Goal: Information Seeking & Learning: Learn about a topic

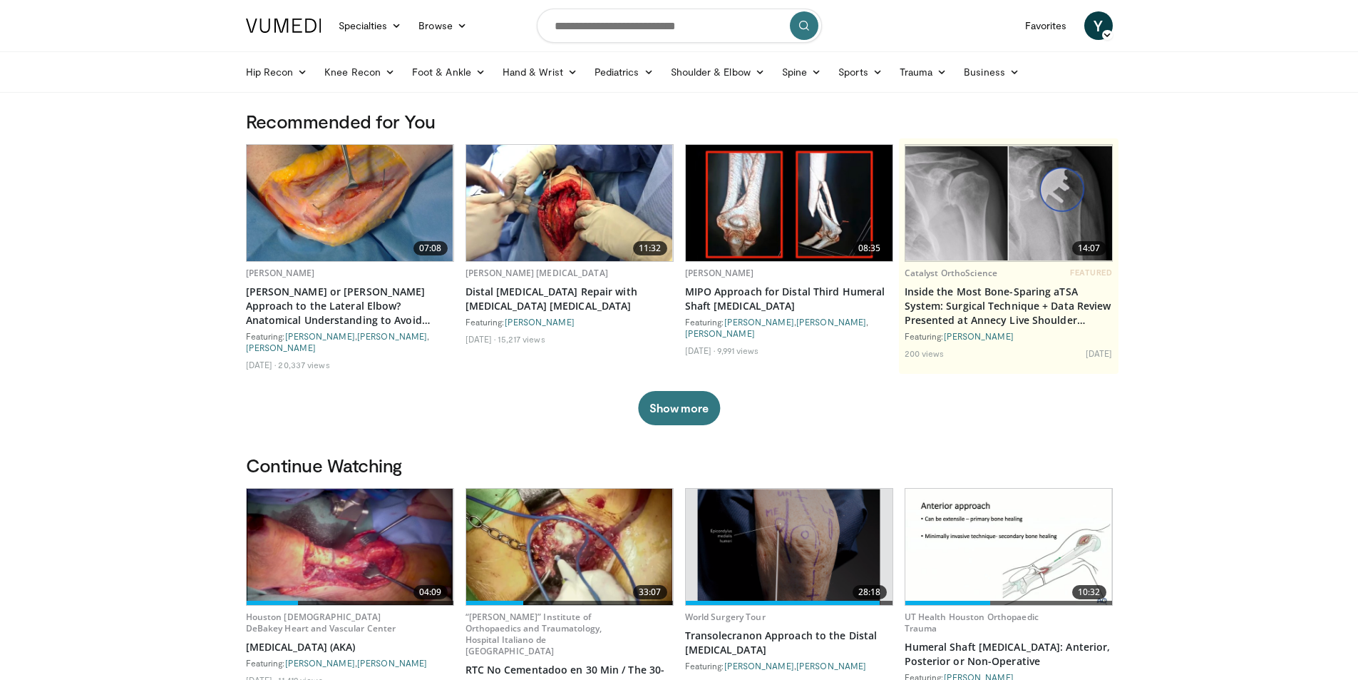
click at [396, 558] on img at bounding box center [350, 546] width 207 height 116
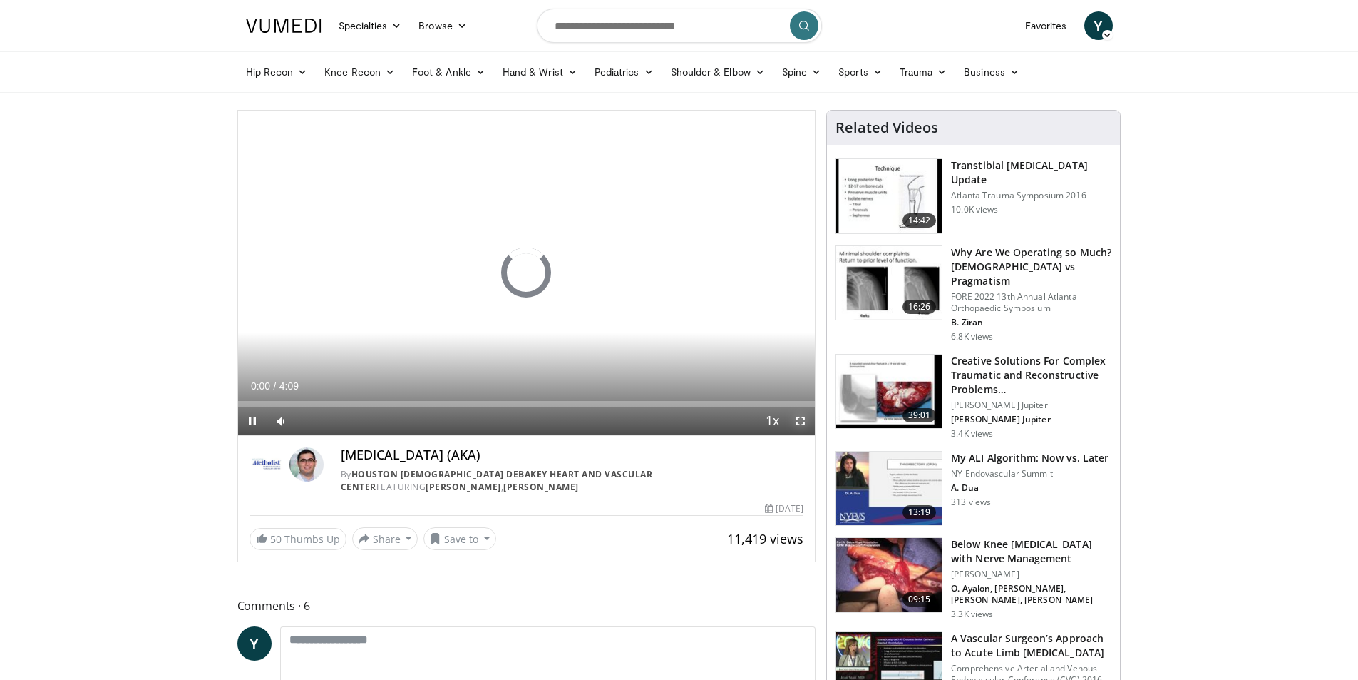
click at [799, 423] on span "Video Player" at bounding box center [800, 420] width 29 height 29
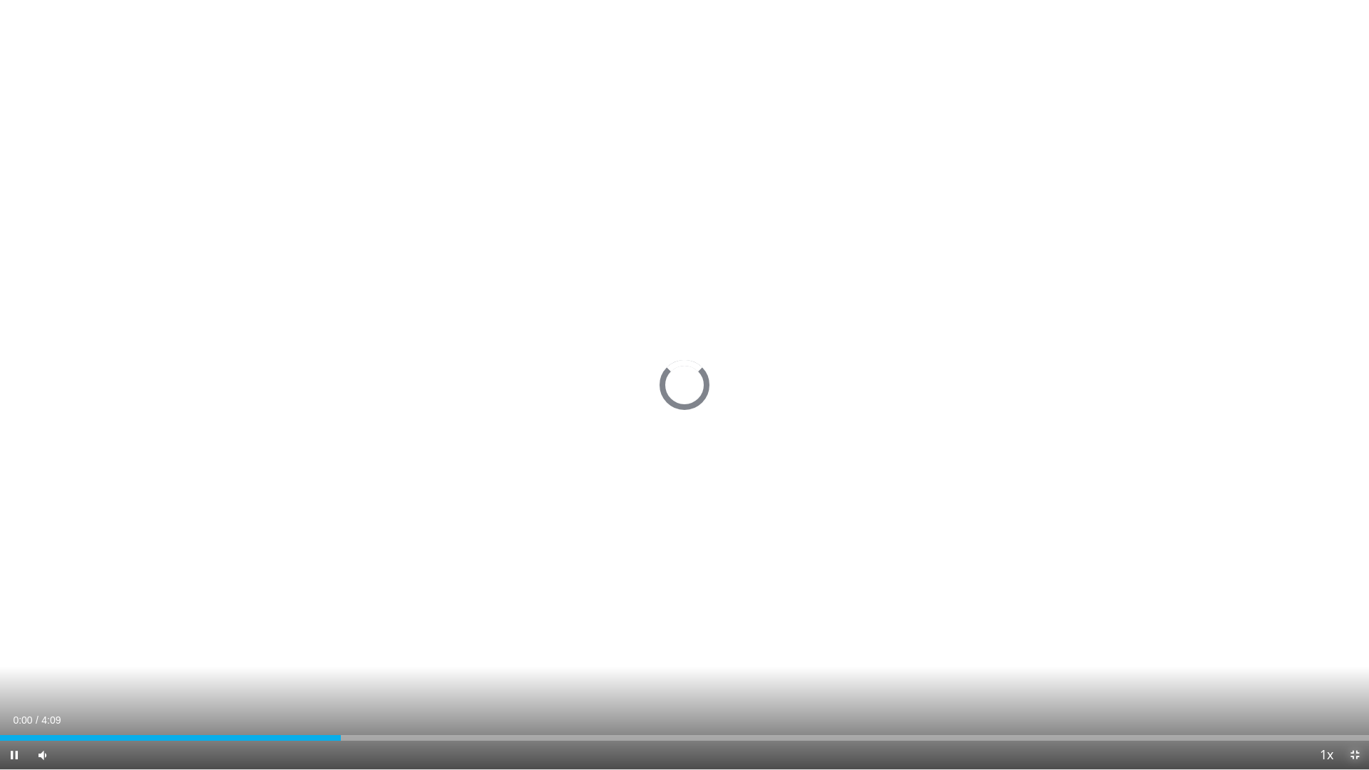
click at [1349, 679] on span "Video Player" at bounding box center [1355, 755] width 29 height 29
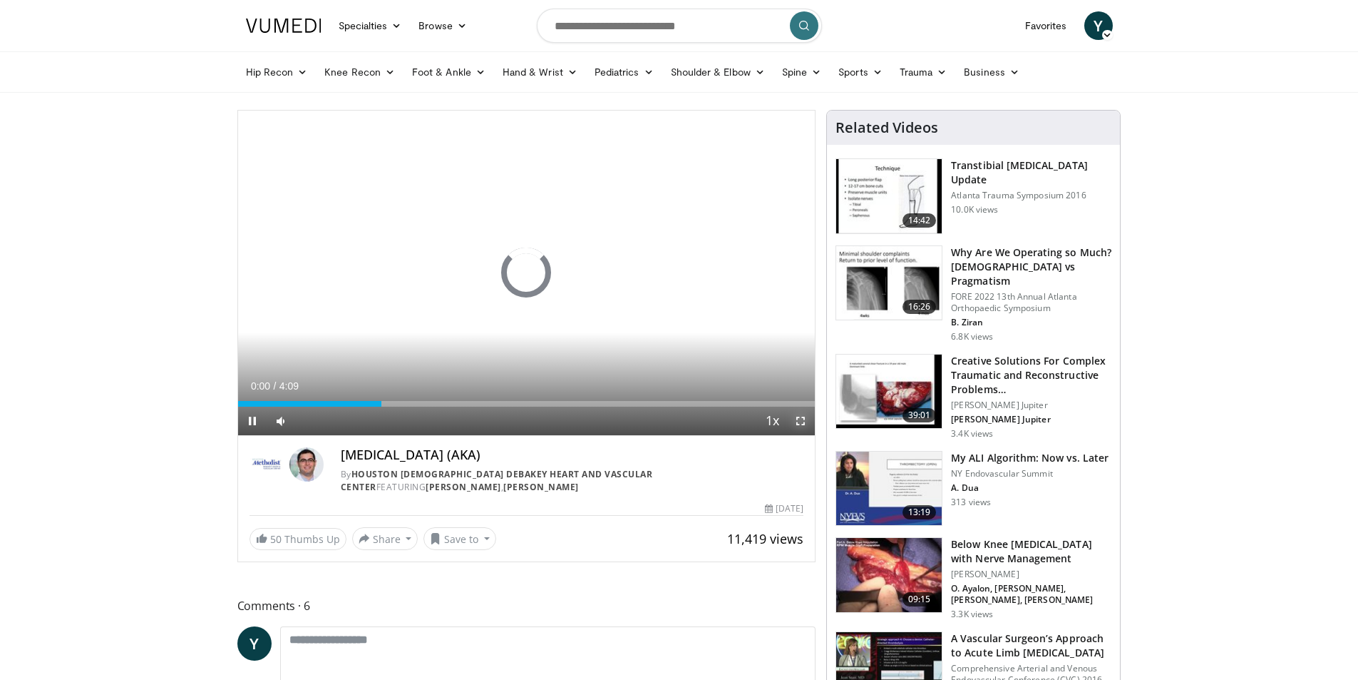
click at [794, 422] on span "Video Player" at bounding box center [800, 420] width 29 height 29
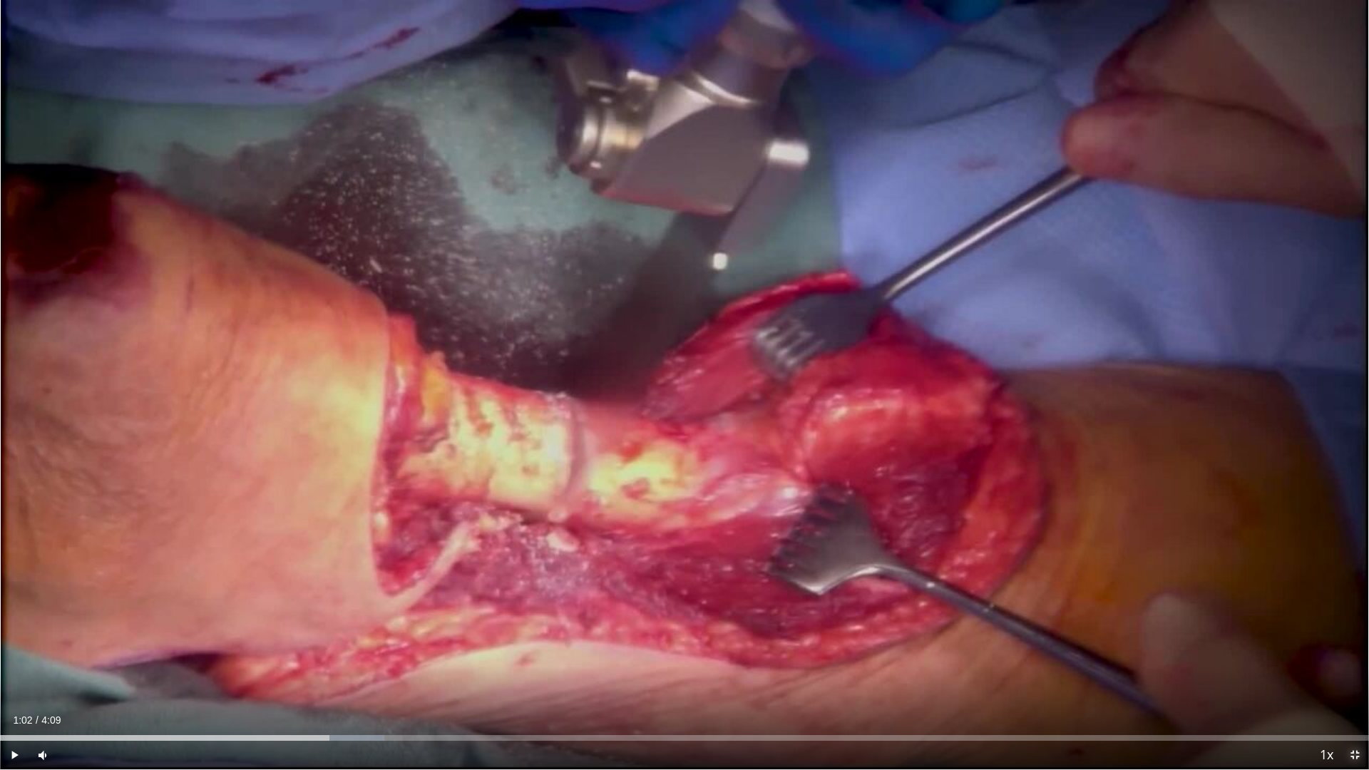
click at [1356, 679] on span "Video Player" at bounding box center [1355, 755] width 29 height 29
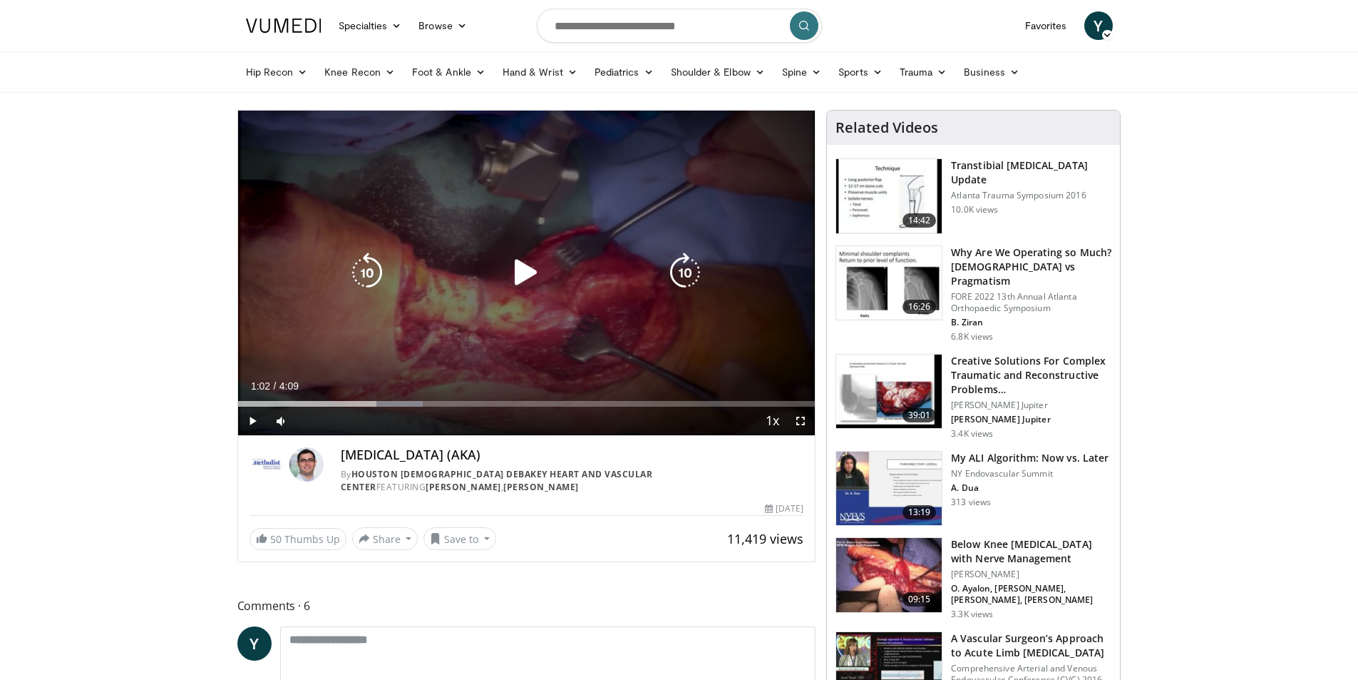
click at [476, 292] on div "10 seconds Tap to unmute" at bounding box center [527, 273] width 578 height 324
click at [240, 399] on div "Loaded : 36.07% 1:04 0:00" at bounding box center [527, 400] width 578 height 14
drag, startPoint x: 314, startPoint y: 422, endPoint x: 442, endPoint y: 421, distance: 128.3
click at [442, 421] on div "Current Time 0:46 / Duration 4:09 Pause Skip Backward Skip Forward Mute 100% Lo…" at bounding box center [527, 420] width 578 height 29
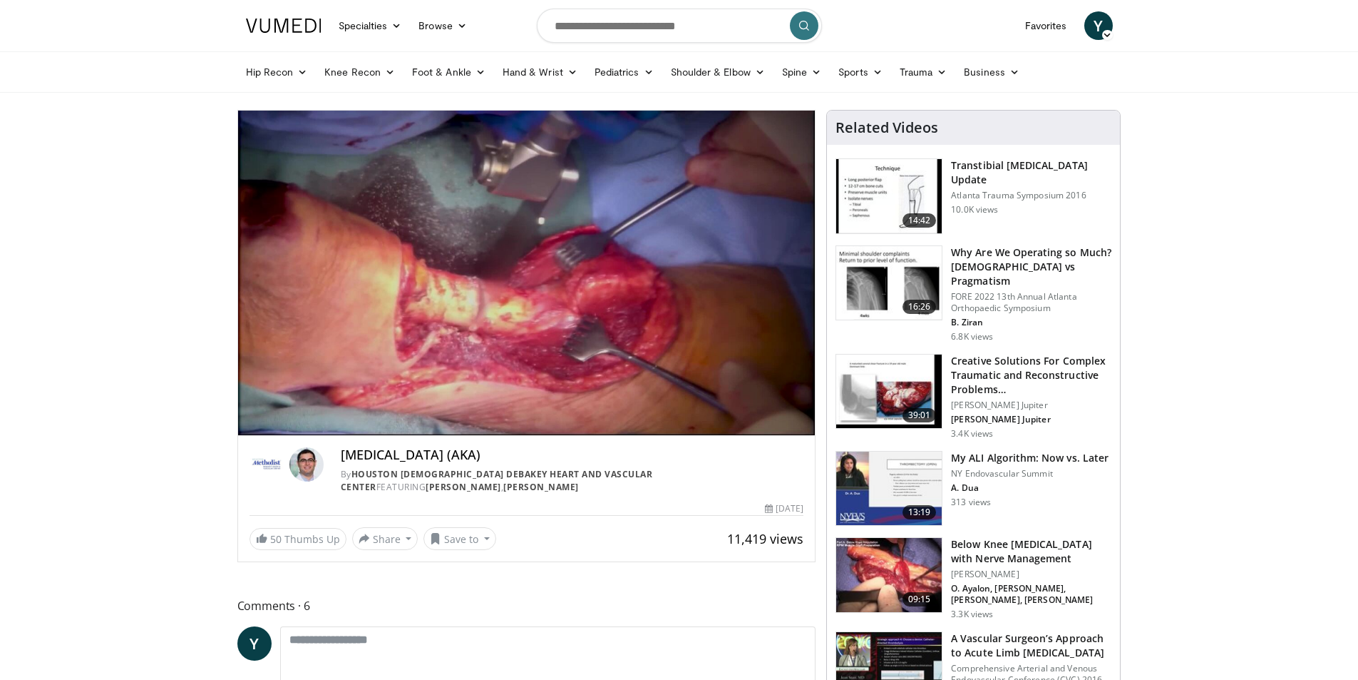
drag, startPoint x: 342, startPoint y: 456, endPoint x: 488, endPoint y: 451, distance: 146.9
click at [488, 451] on h4 "[MEDICAL_DATA] (AKA)" at bounding box center [572, 455] width 463 height 16
type input "**********"
click at [803, 26] on icon "submit" at bounding box center [804, 25] width 11 height 11
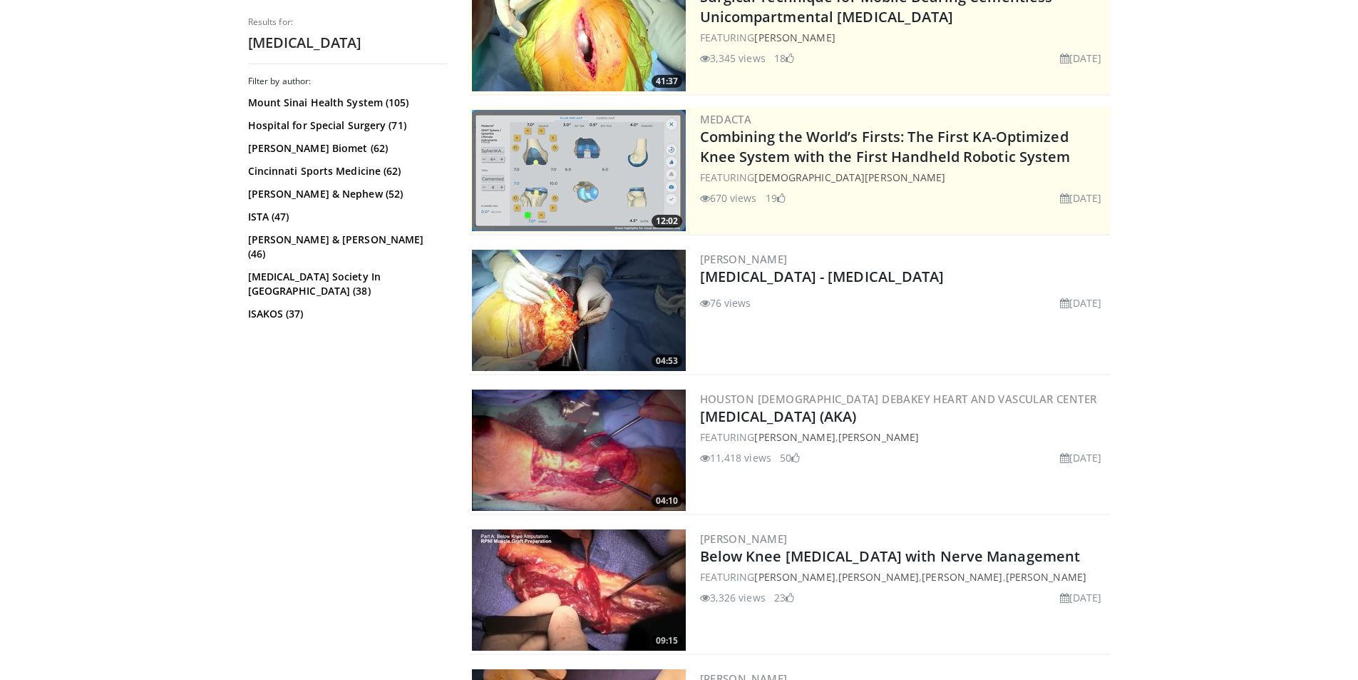
scroll to position [214, 0]
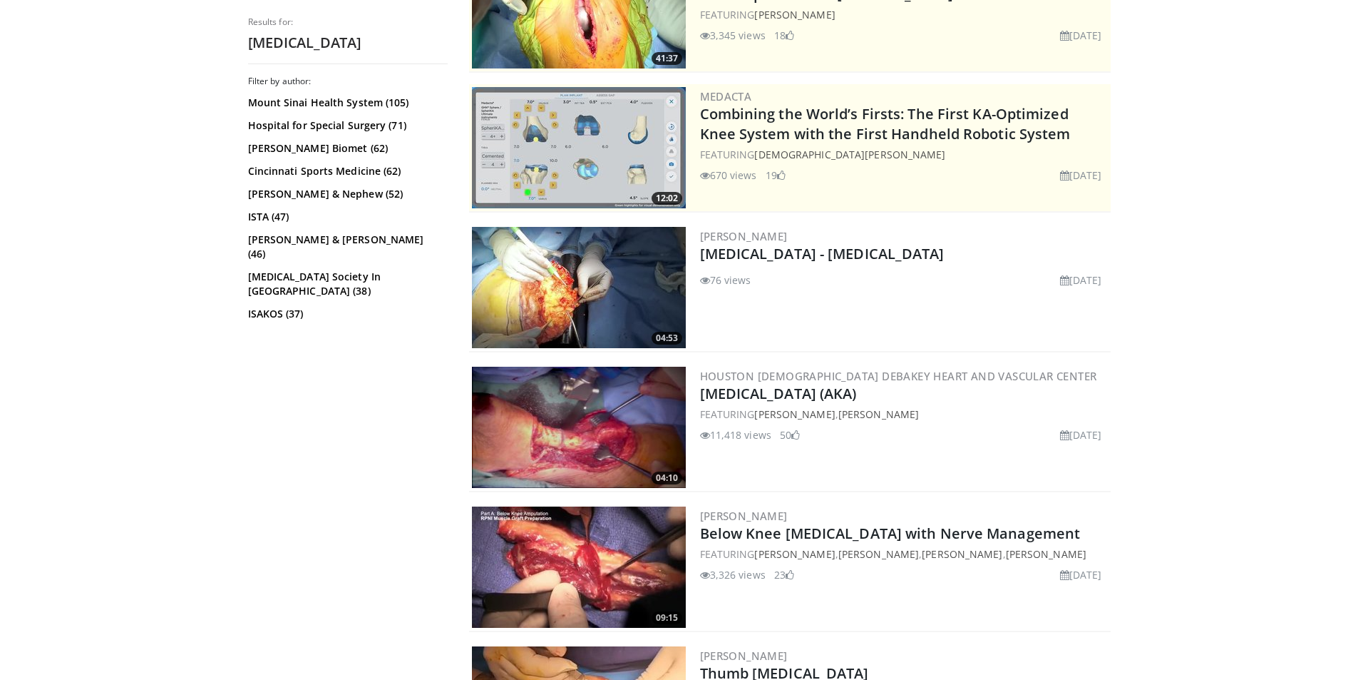
click at [566, 297] on img at bounding box center [579, 287] width 214 height 121
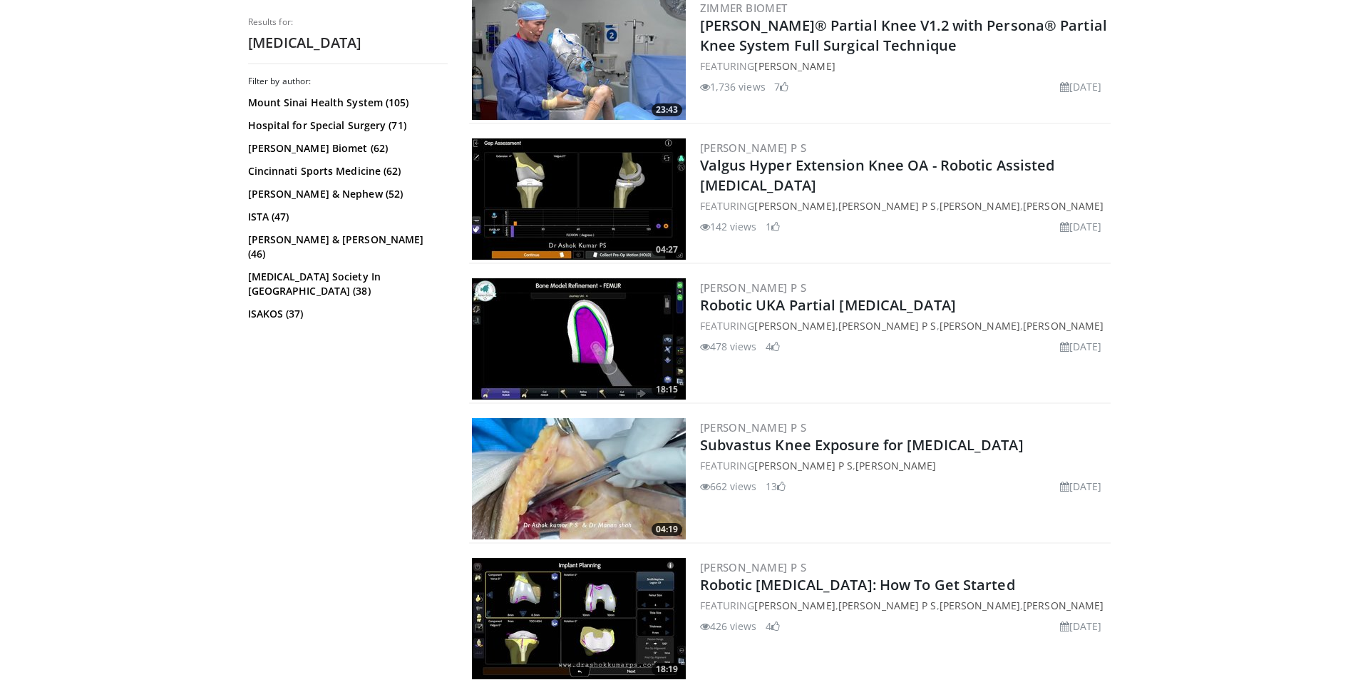
scroll to position [1212, 0]
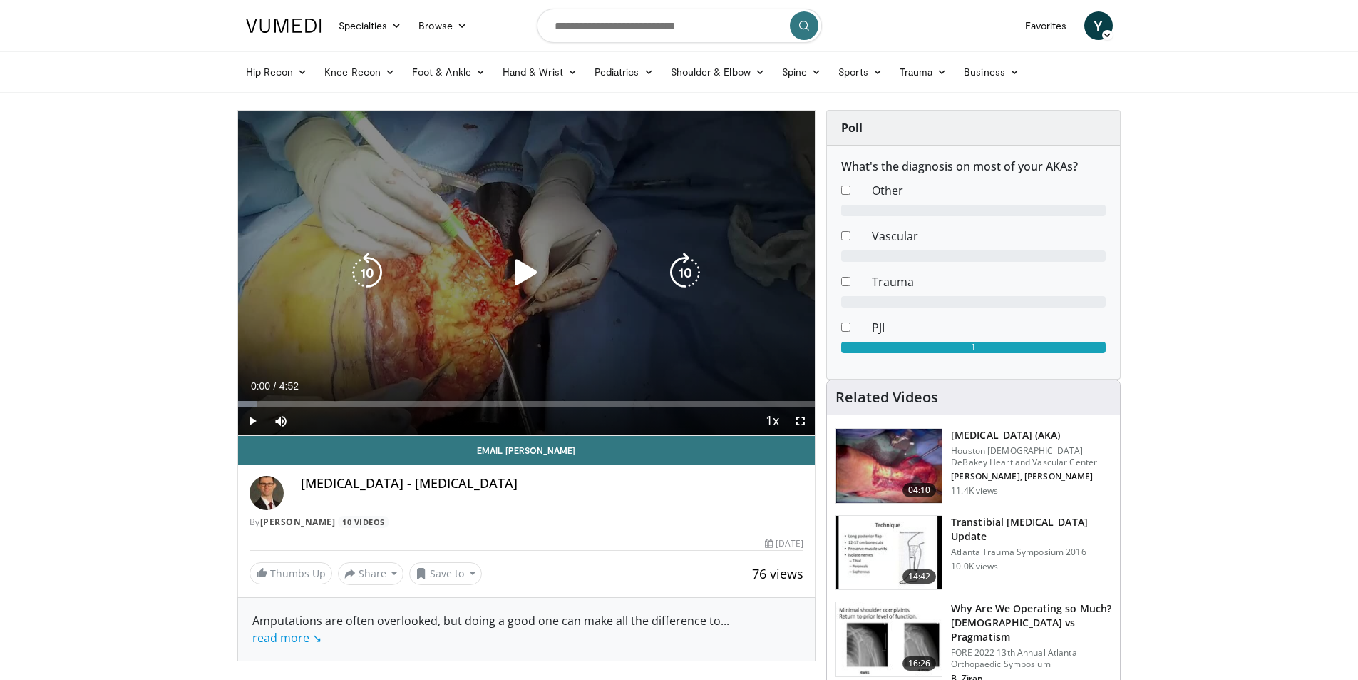
click at [525, 278] on icon "Video Player" at bounding box center [526, 272] width 40 height 40
